Goal: Information Seeking & Learning: Learn about a topic

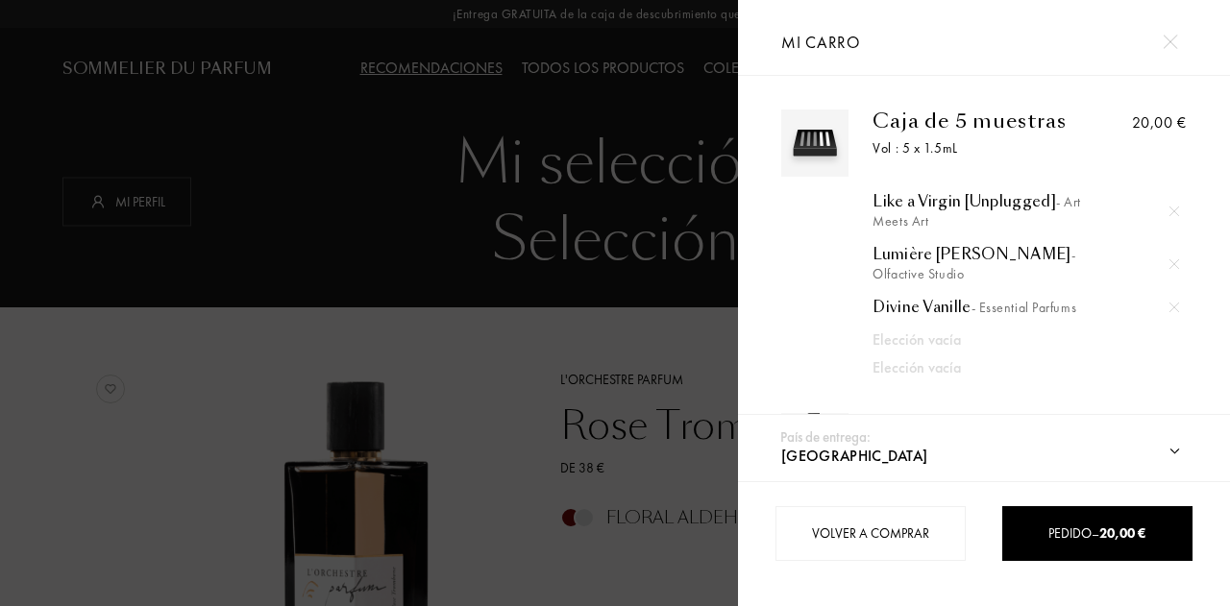
select select "ES"
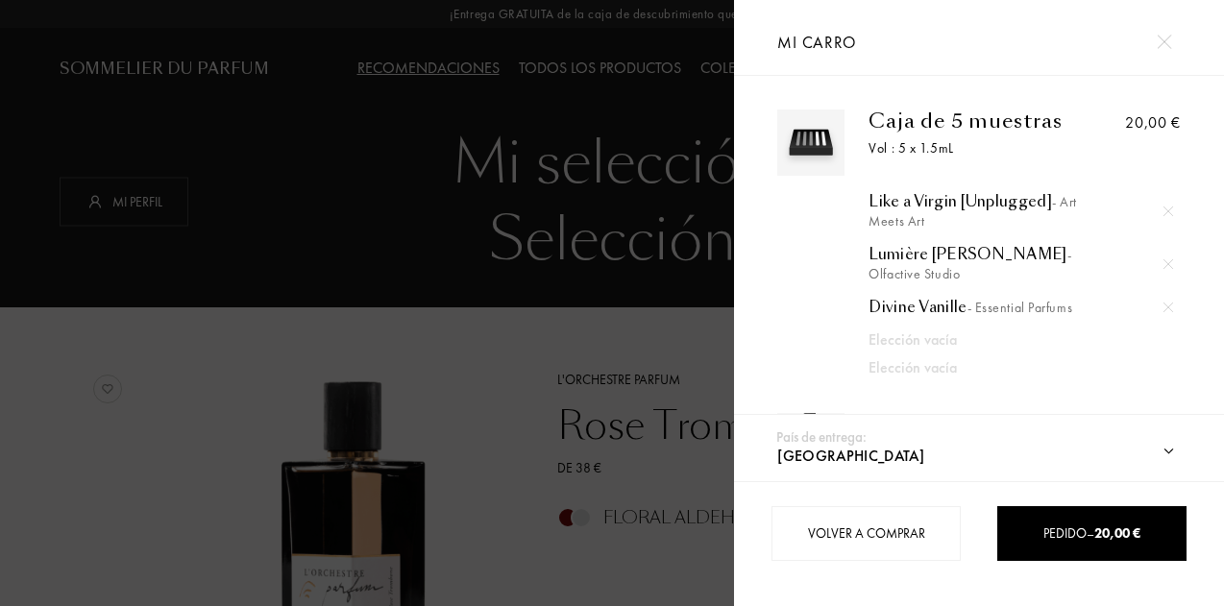
scroll to position [115, 0]
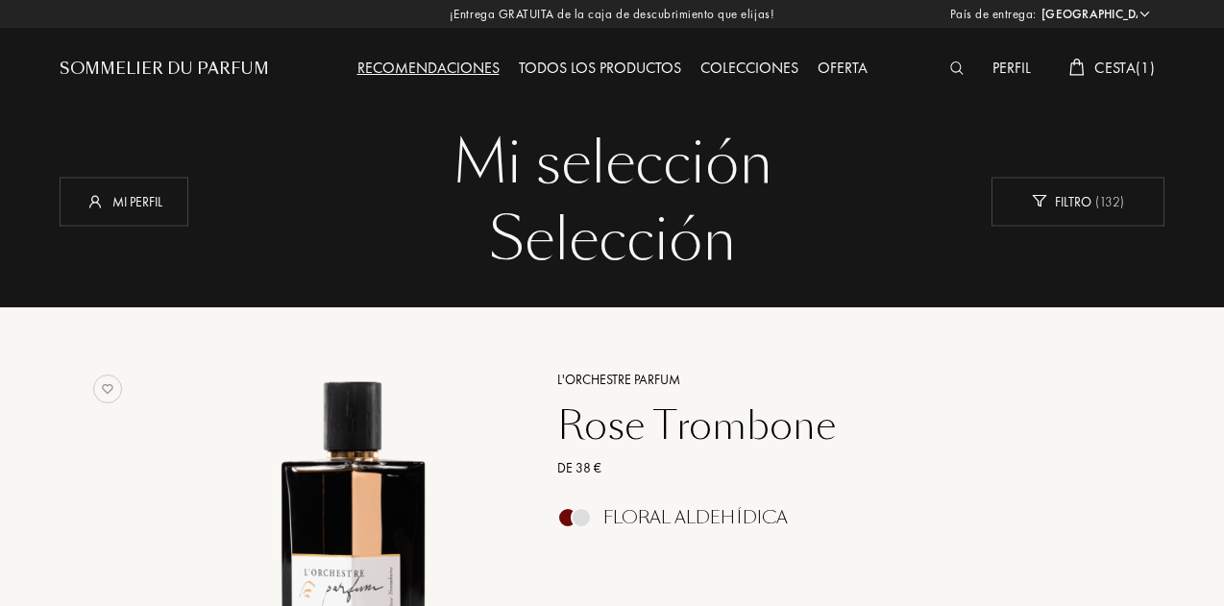
click at [625, 388] on div "L'Orchestre Parfum" at bounding box center [823, 380] width 560 height 20
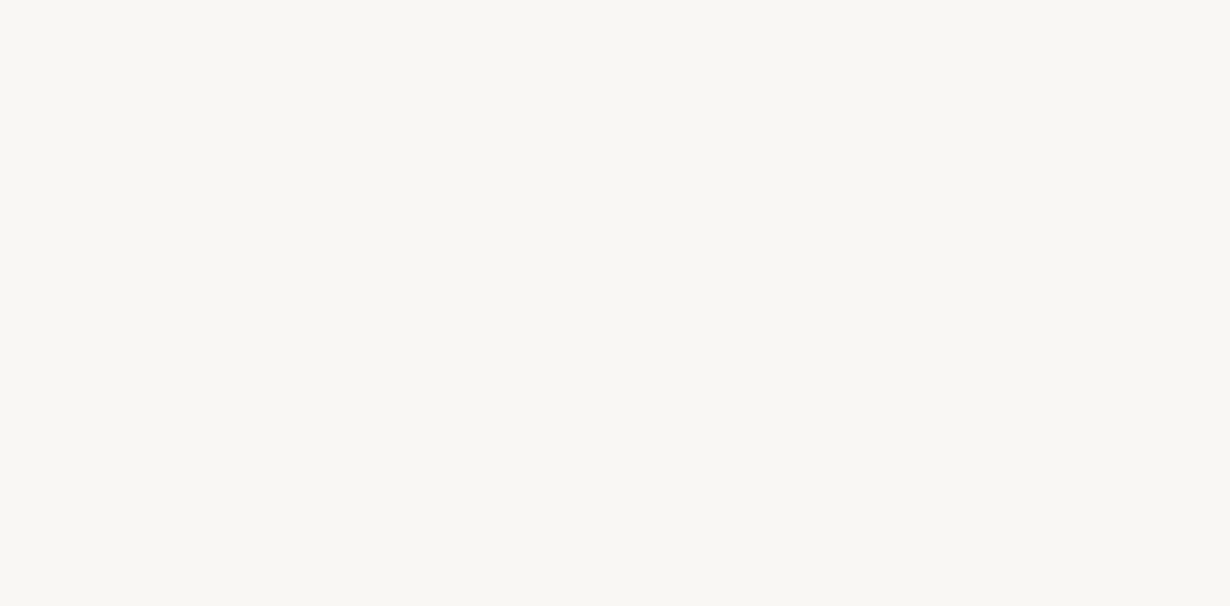
select select "ES"
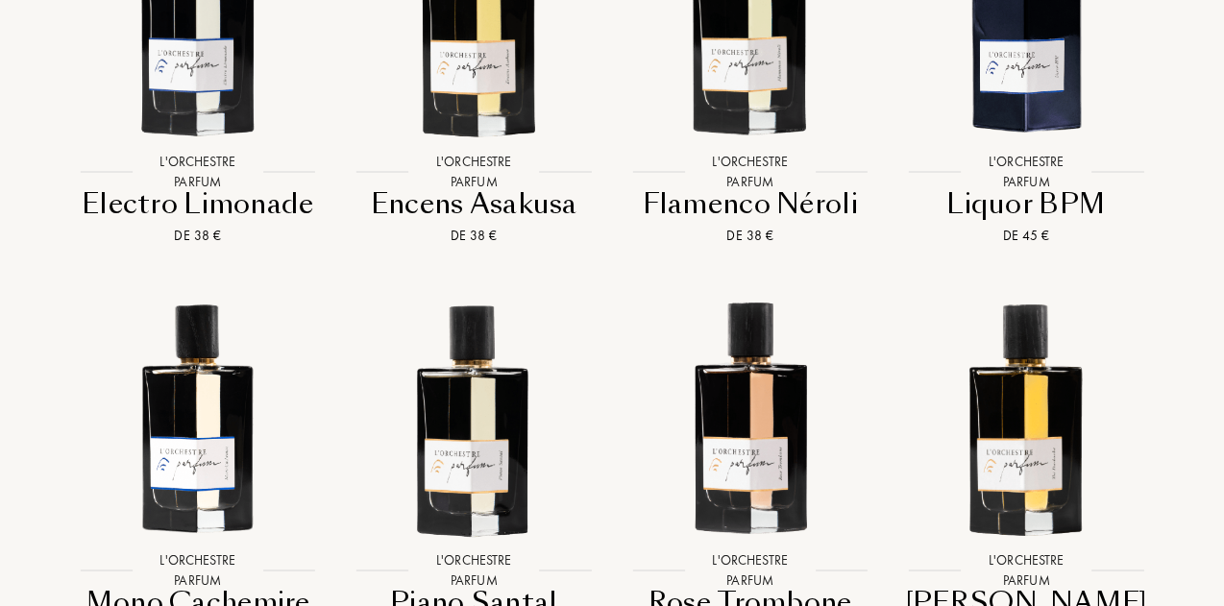
scroll to position [2307, 0]
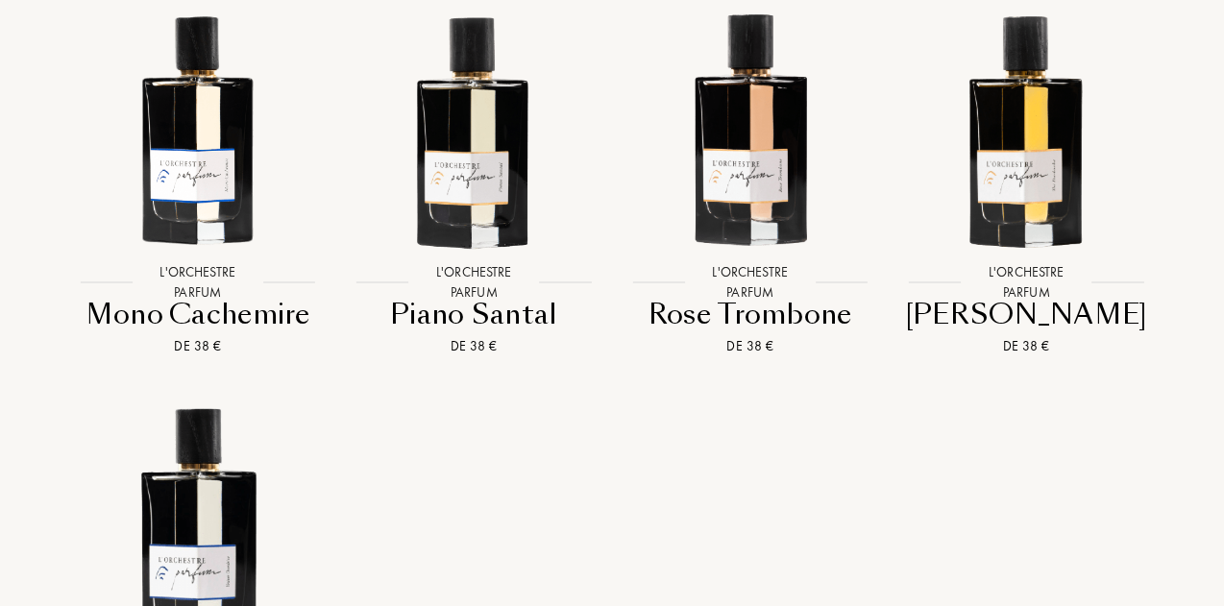
click at [257, 333] on div "Mono Cachemire" at bounding box center [197, 314] width 261 height 37
click at [444, 333] on div "Piano Santal" at bounding box center [474, 314] width 261 height 37
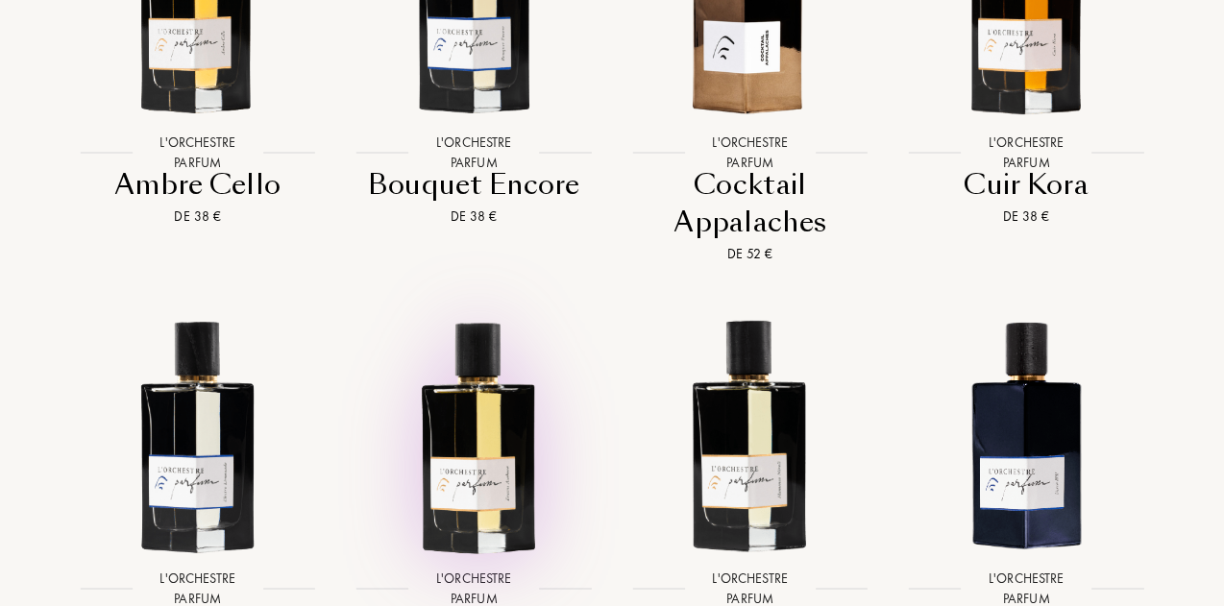
scroll to position [1442, 0]
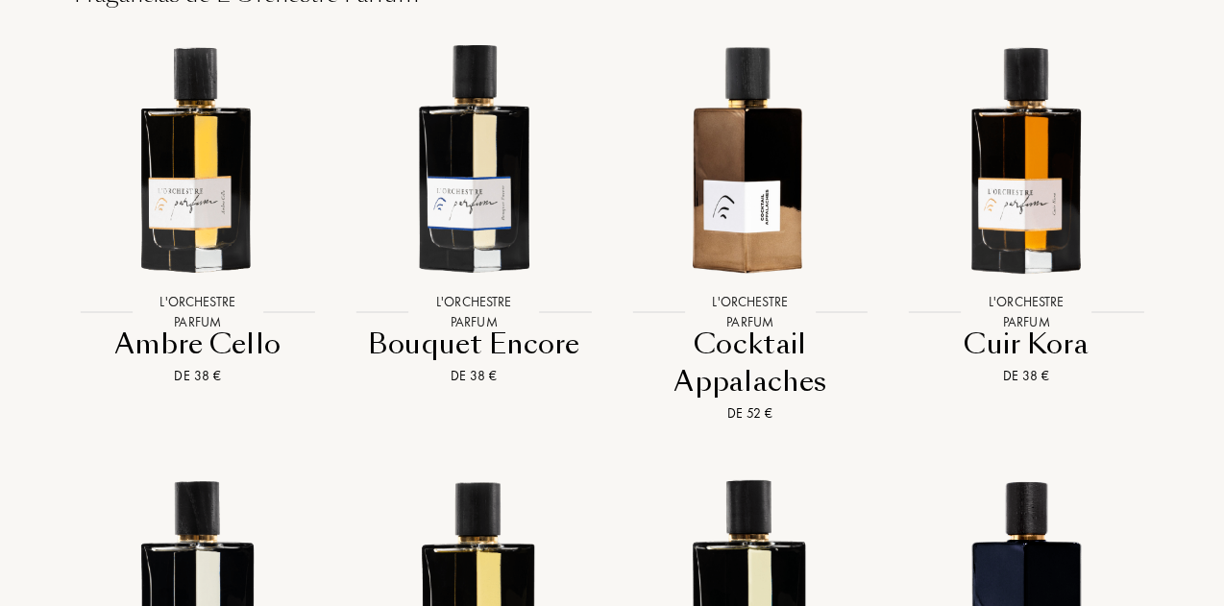
click at [753, 241] on img at bounding box center [750, 157] width 249 height 249
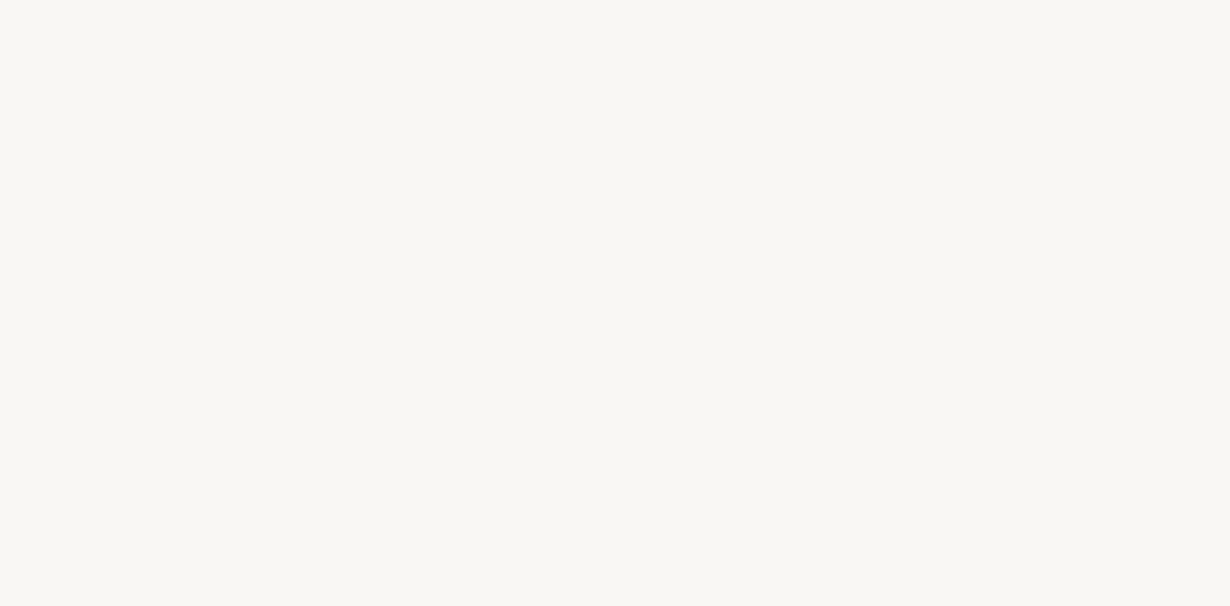
select select "ES"
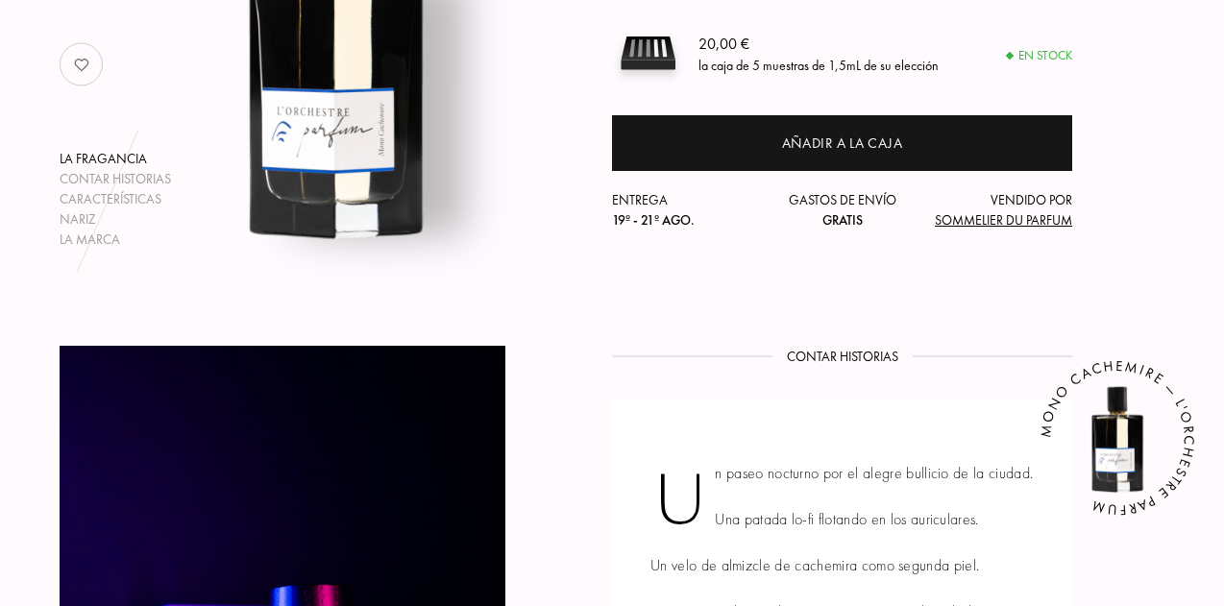
scroll to position [769, 0]
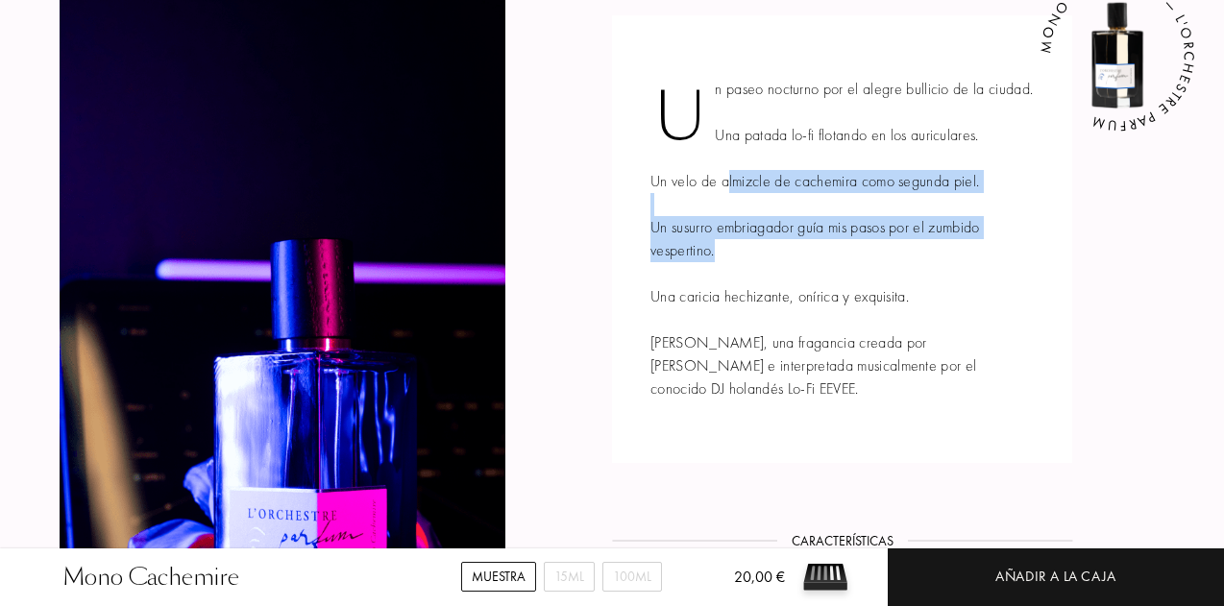
drag, startPoint x: 729, startPoint y: 214, endPoint x: 878, endPoint y: 272, distance: 159.7
click at [878, 272] on div "Un paseo nocturno por el alegre bullicio de la ciudad. Una patada lo-fi flotand…" at bounding box center [842, 239] width 460 height 448
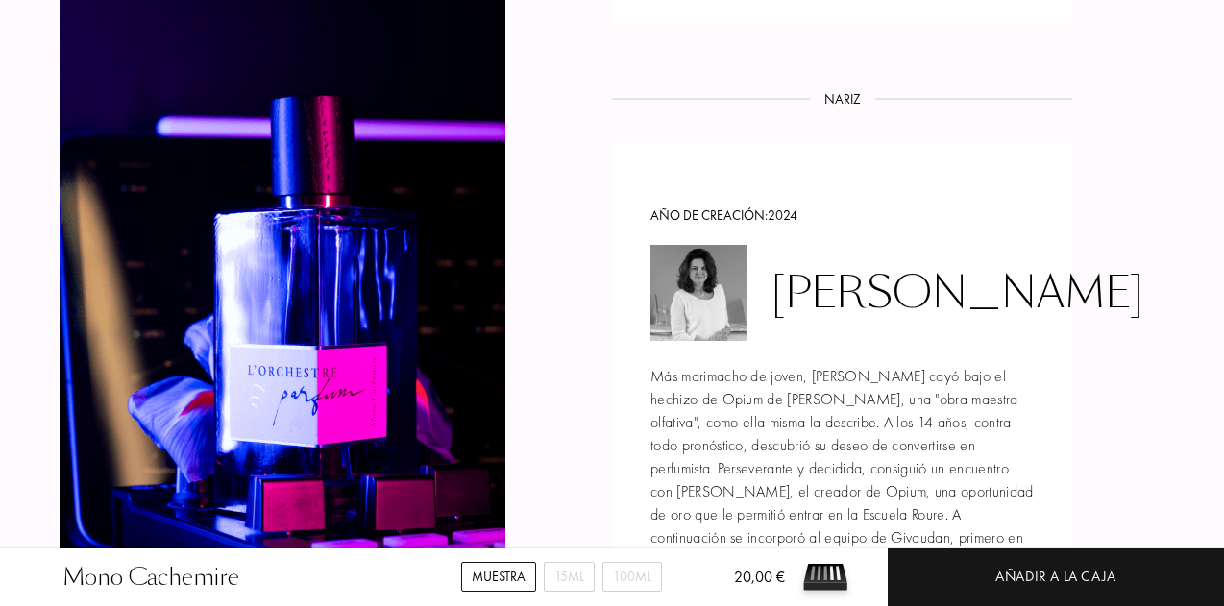
scroll to position [2403, 0]
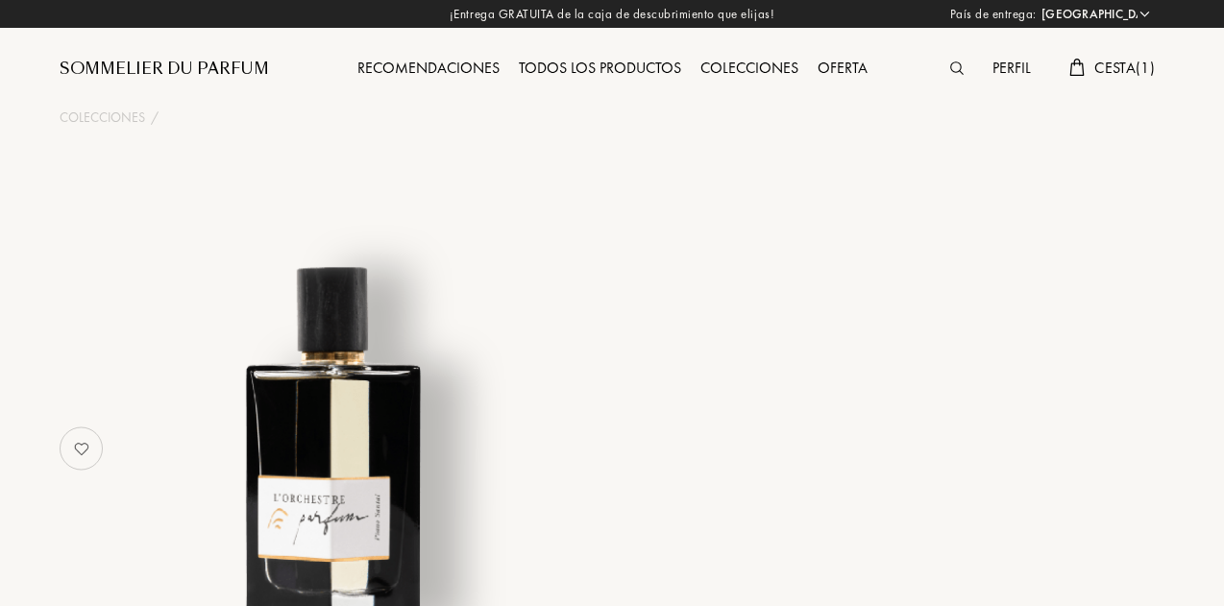
select select "ES"
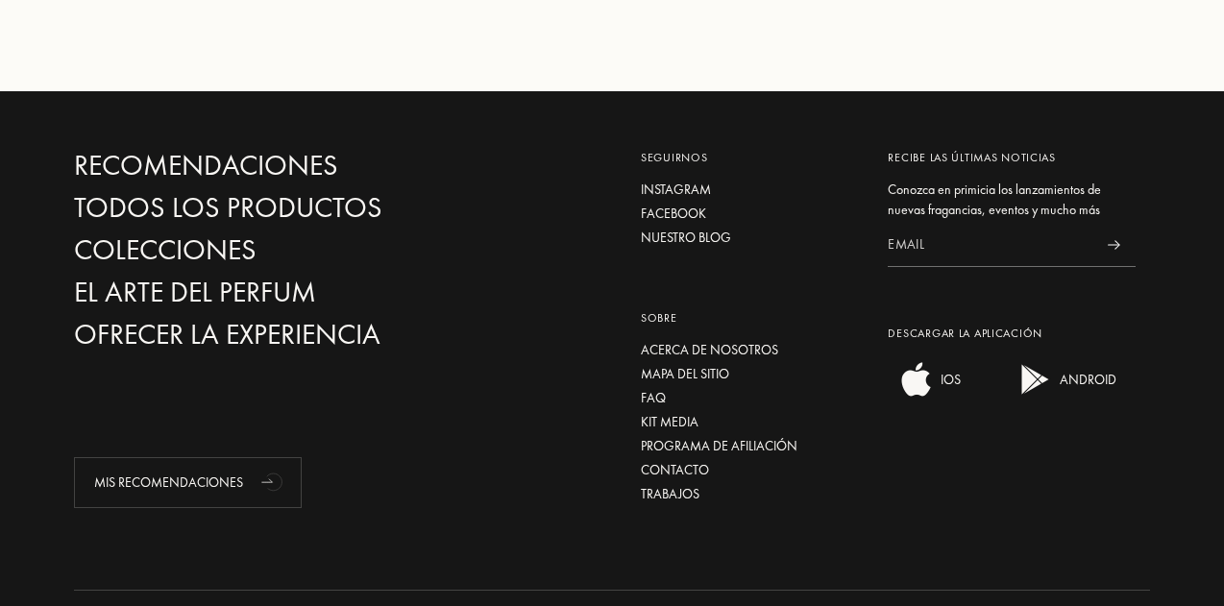
scroll to position [3075, 0]
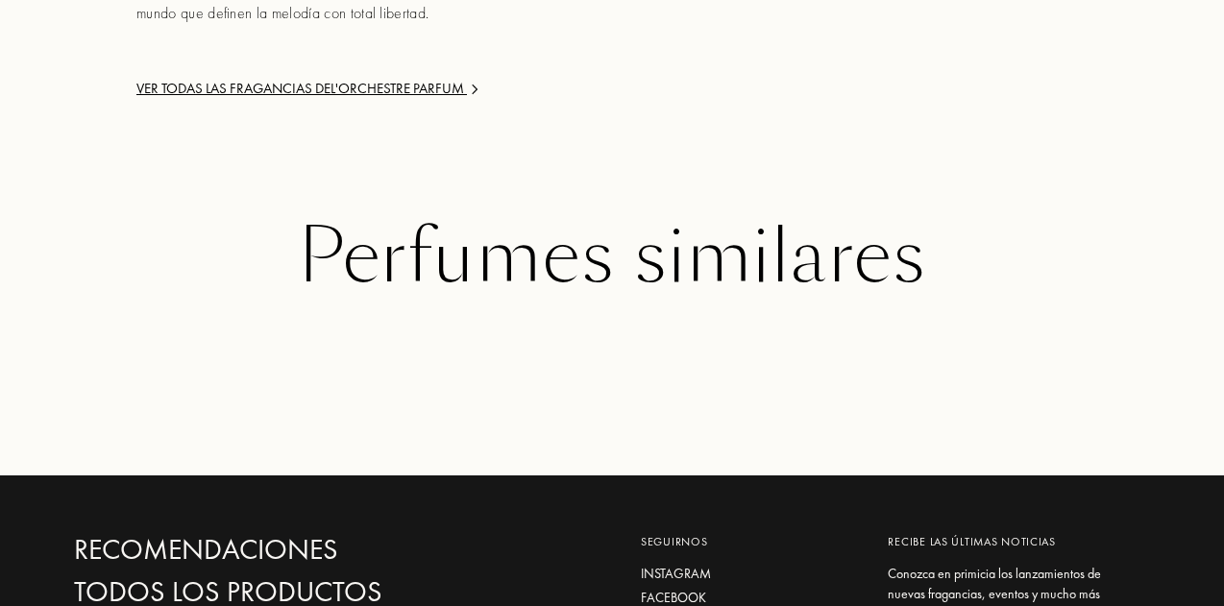
click at [526, 278] on div "Perfumes similares" at bounding box center [612, 256] width 1076 height 83
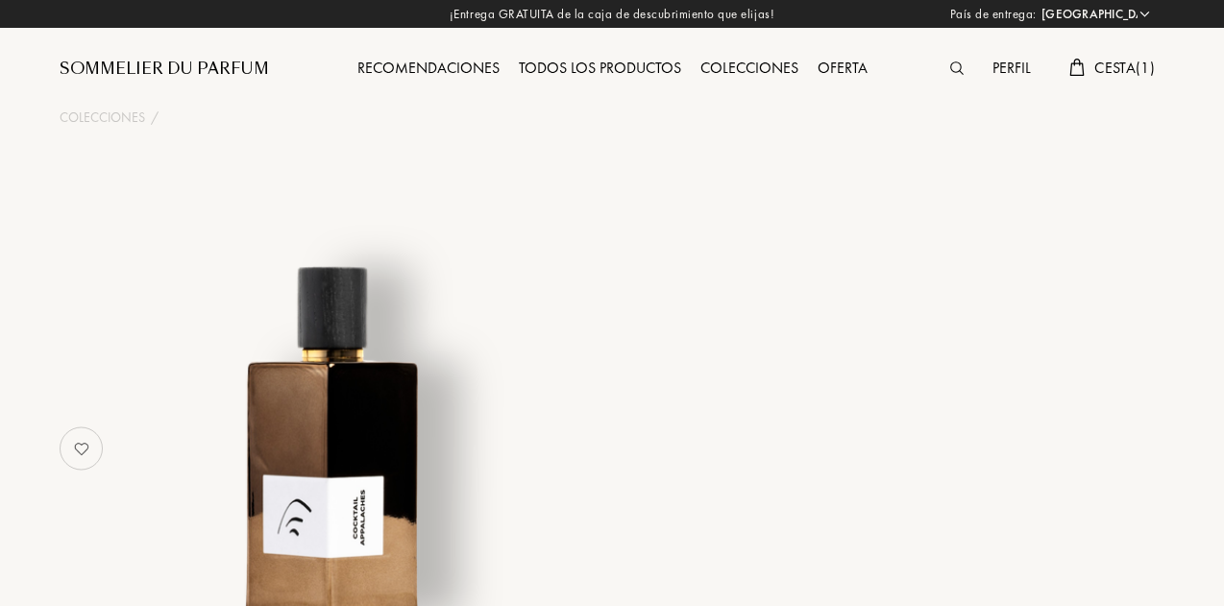
select select "ES"
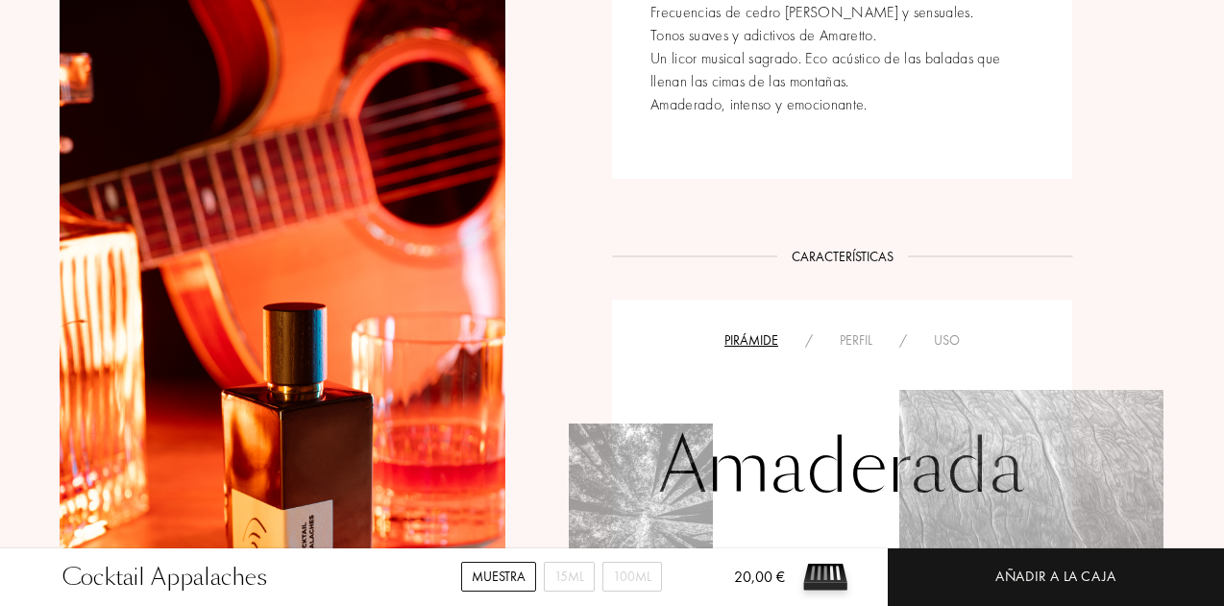
scroll to position [1442, 0]
